Goal: Task Accomplishment & Management: Manage account settings

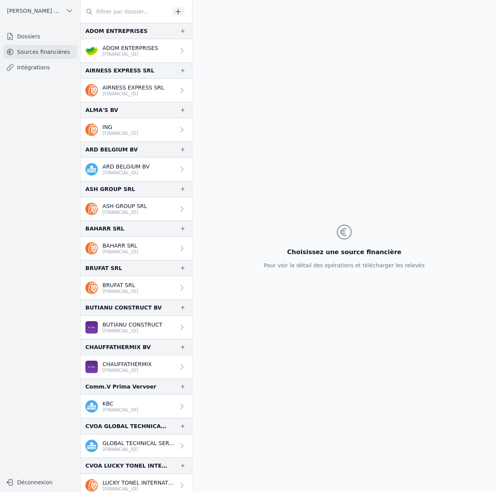
click at [130, 131] on p "BE68 3631 9342 7134" at bounding box center [120, 133] width 36 height 6
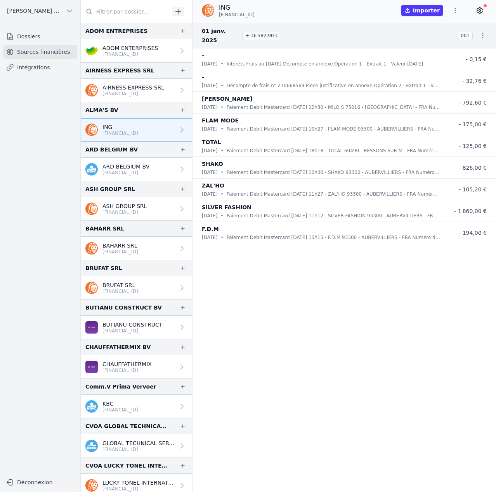
click at [254, 15] on span "BE68 3631 9342 7134" at bounding box center [237, 15] width 36 height 6
copy div "BE68 3631 9342 7134"
click at [180, 109] on icon "button" at bounding box center [183, 110] width 6 height 6
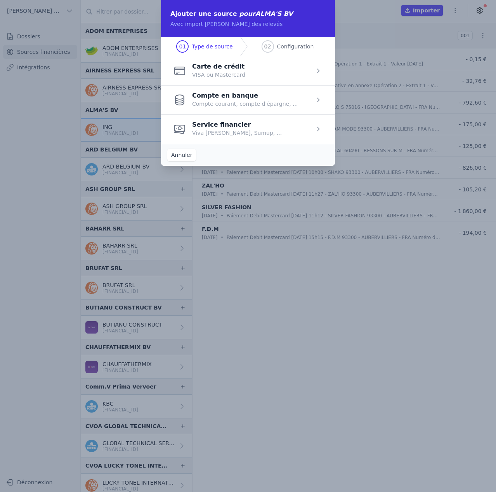
click at [216, 67] on span "button" at bounding box center [248, 70] width 174 height 29
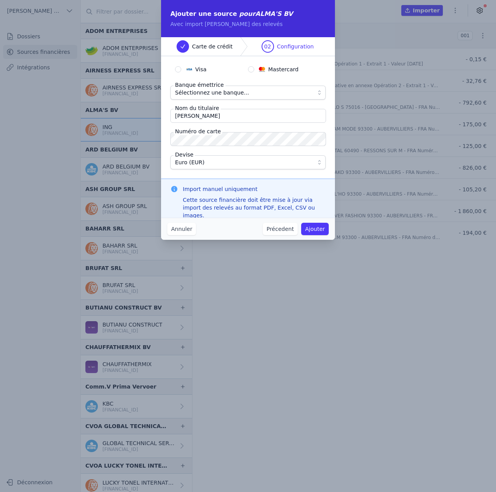
click at [285, 231] on button "Précedent" at bounding box center [280, 229] width 35 height 12
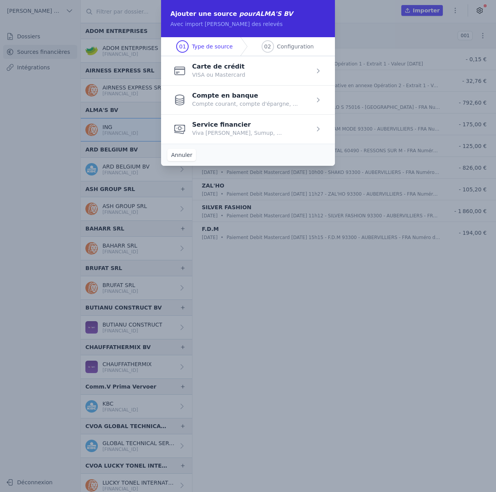
click at [222, 98] on span "button" at bounding box center [248, 99] width 174 height 29
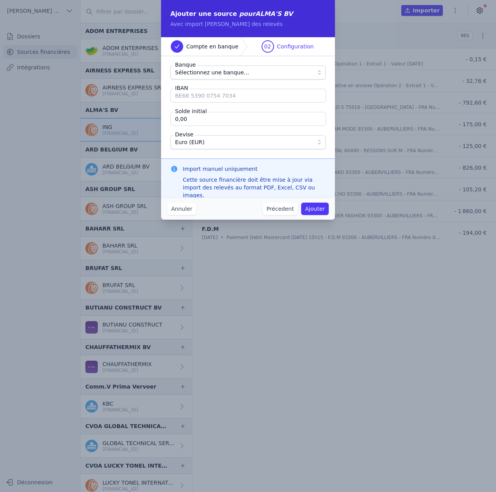
click at [215, 74] on span "Sélectionnez une banque..." at bounding box center [212, 72] width 74 height 9
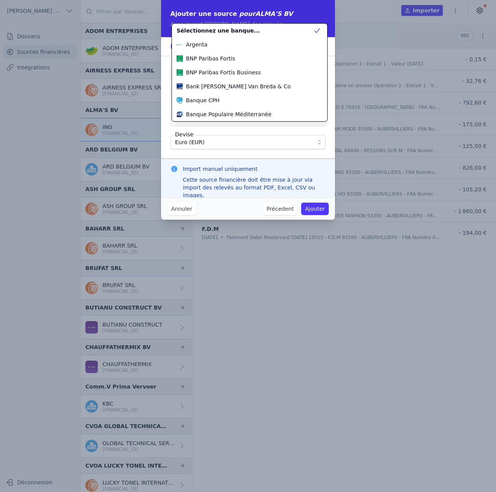
scroll to position [223, 0]
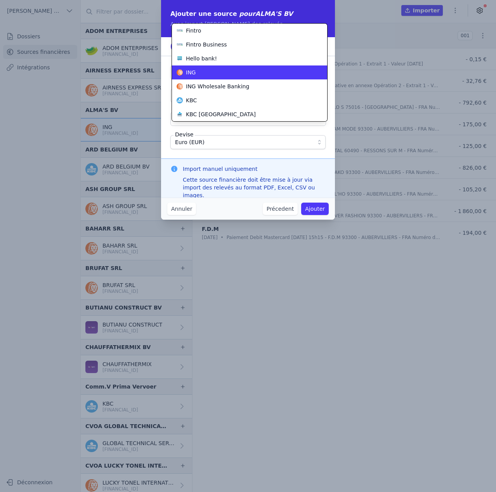
click at [215, 74] on div "ING" at bounding box center [244, 73] width 136 height 8
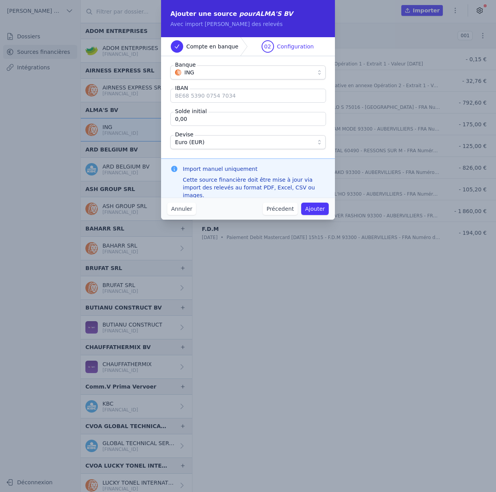
click at [210, 97] on input "IBAN" at bounding box center [247, 96] width 155 height 14
paste input "BE68 3631 9342 7134"
type input "BE68 3631 9342 7134"
click at [216, 122] on input "0,00" at bounding box center [247, 119] width 155 height 14
click at [220, 117] on input "0,00" at bounding box center [247, 119] width 155 height 14
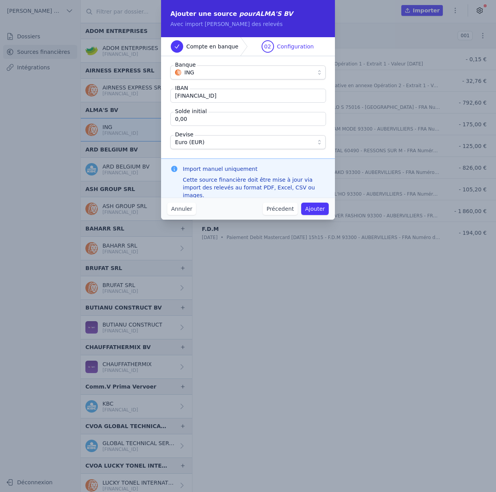
click at [220, 117] on input "0,00" at bounding box center [247, 119] width 155 height 14
paste input "35 252,32"
type input "35 252,32"
click at [324, 212] on button "Ajouter" at bounding box center [315, 209] width 28 height 12
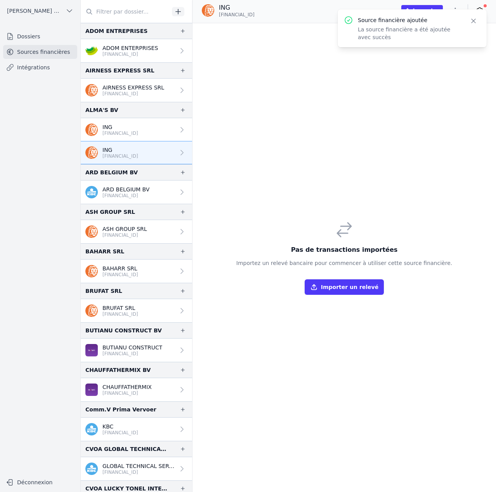
click at [472, 22] on icon "button" at bounding box center [473, 21] width 4 height 4
click at [456, 10] on icon "button" at bounding box center [455, 11] width 8 height 8
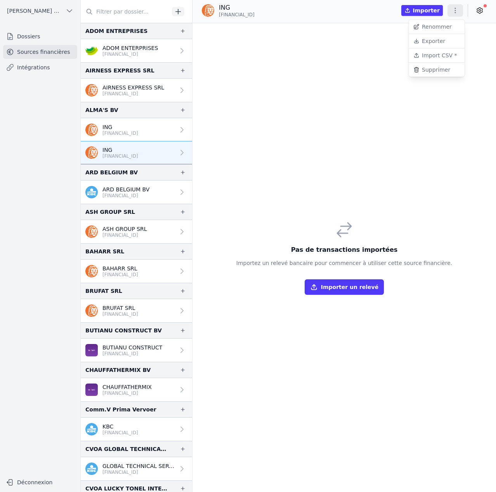
click at [432, 29] on button "Renommer" at bounding box center [436, 27] width 56 height 14
paste input "35 252,32"
paste input "Du 03/08/2025 au 01/09/2025"
type input "ING (Du 03/08/2025 au 01/09/2025)"
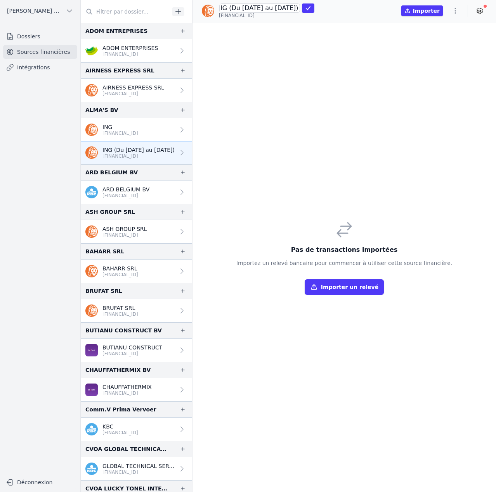
scroll to position [0, 26]
click button "submit" at bounding box center [308, 7] width 12 height 9
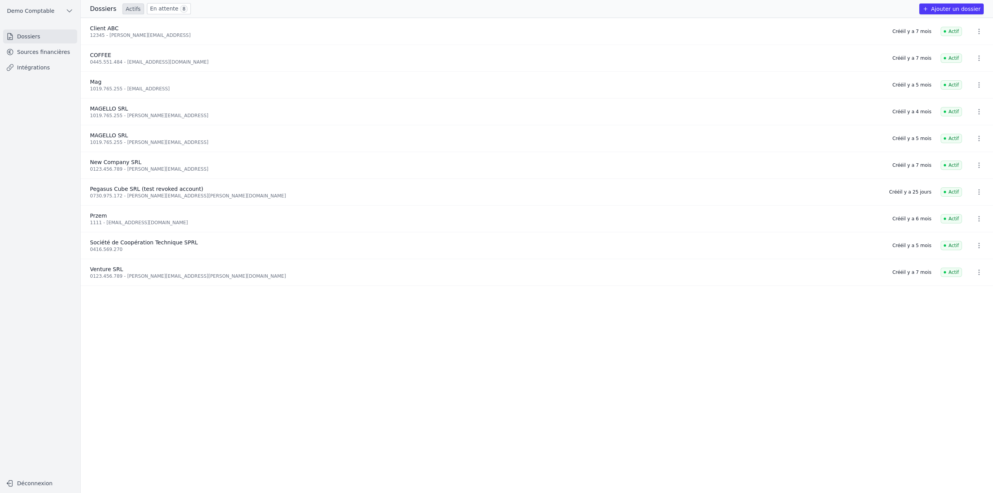
click at [30, 64] on link "Intégrations" at bounding box center [40, 67] width 74 height 14
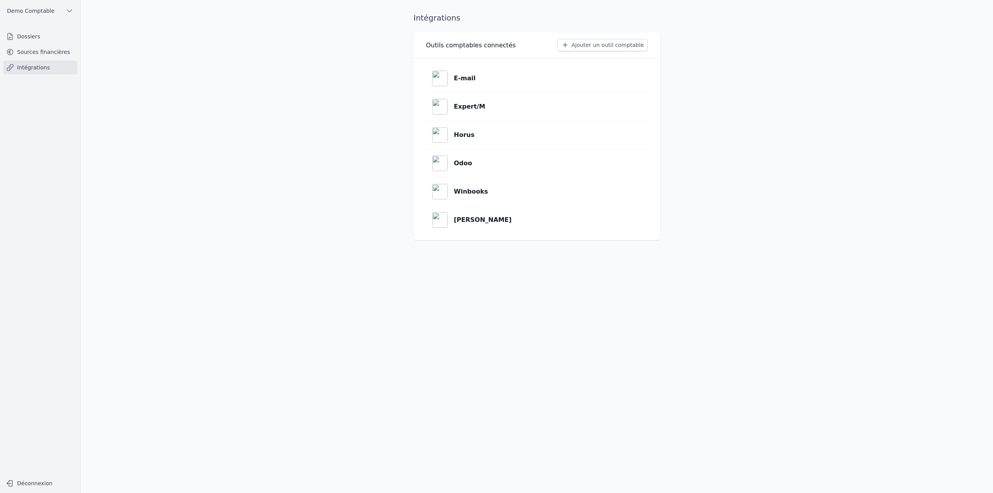
click at [606, 46] on button "Ajouter un outil comptable" at bounding box center [602, 45] width 90 height 12
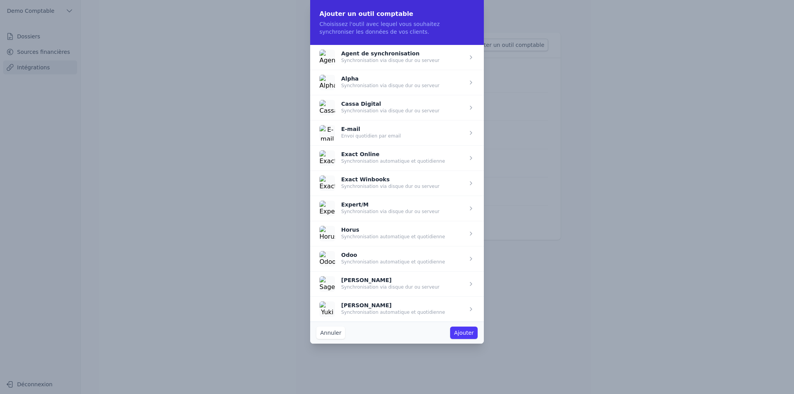
click at [366, 158] on span "button" at bounding box center [397, 157] width 174 height 25
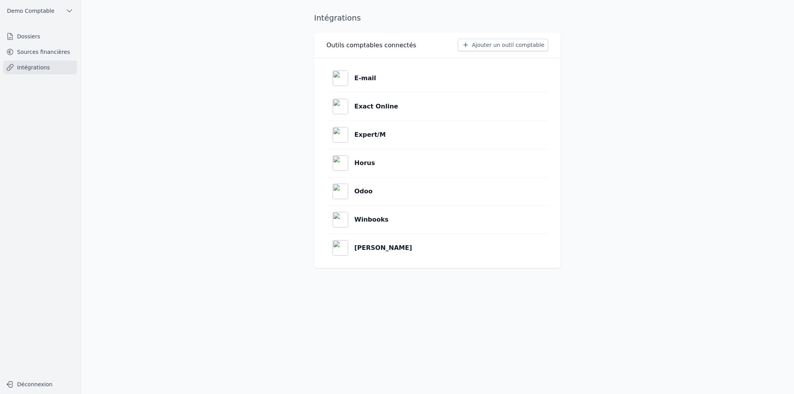
click at [47, 55] on link "Sources financières" at bounding box center [40, 52] width 74 height 14
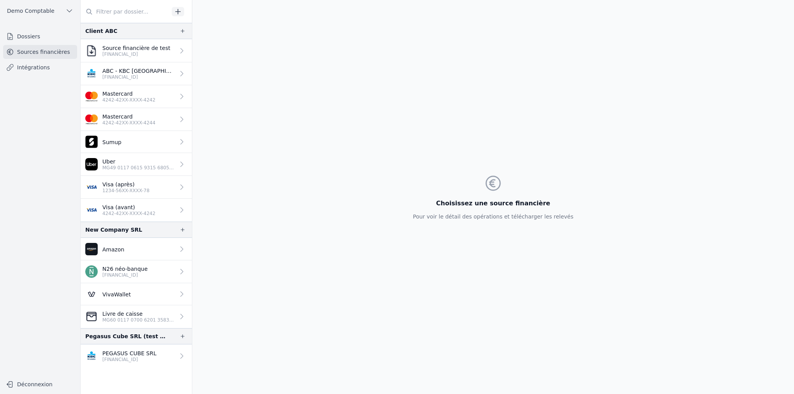
click at [155, 192] on link "Visa (après) 1234-56XX-XXXX-78" at bounding box center [136, 187] width 111 height 23
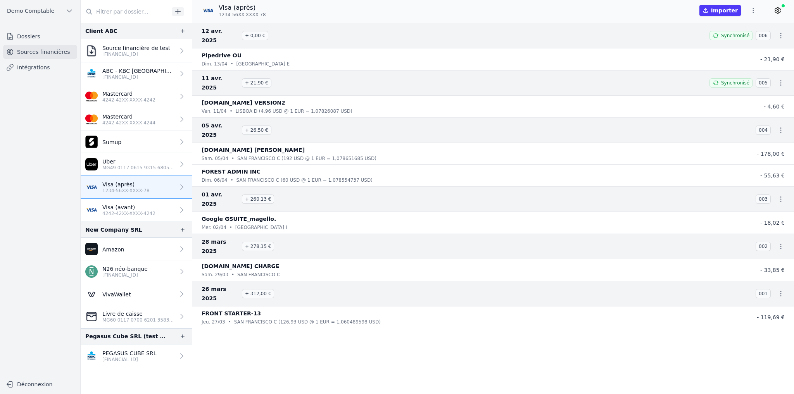
click at [777, 10] on icon at bounding box center [778, 11] width 8 height 8
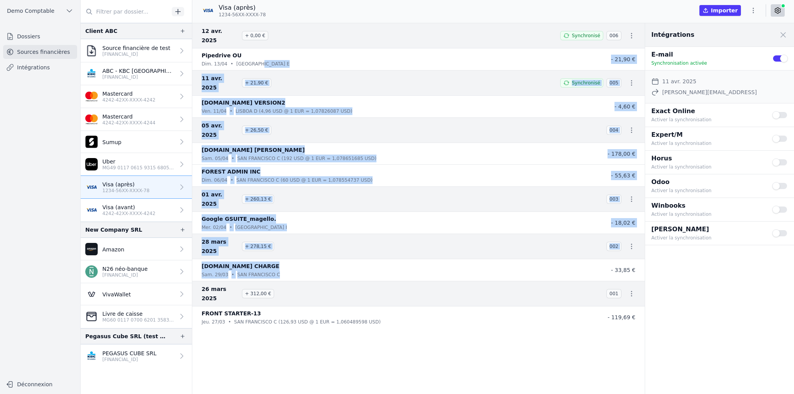
drag, startPoint x: 259, startPoint y: 53, endPoint x: 325, endPoint y: 231, distance: 189.6
click at [325, 231] on nav "12 avr. 2025 + 0,00 € Synchronisé 006 Pipedrive OU dim. 13/04 • [GEOGRAPHIC_DAT…" at bounding box center [418, 208] width 453 height 371
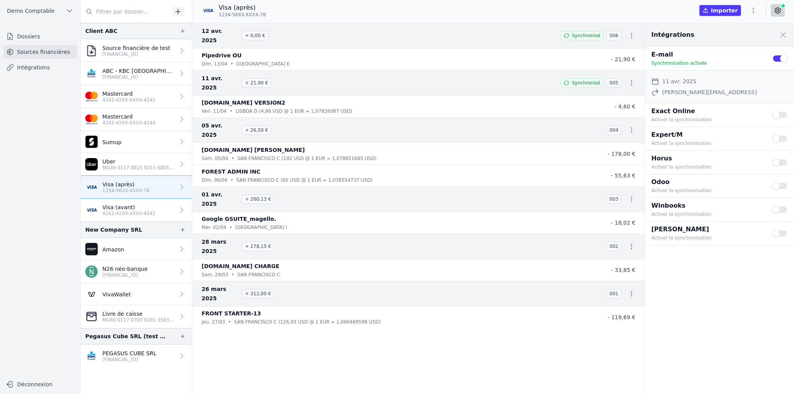
click at [698, 293] on div "Intégrations Close panel E-mail Synchronisation activée Use setting Date de déb…" at bounding box center [719, 208] width 149 height 371
drag, startPoint x: 650, startPoint y: 112, endPoint x: 697, endPoint y: 112, distance: 47.3
click at [697, 112] on div "Exact Online Activer la synchronisation Use setting" at bounding box center [719, 115] width 149 height 23
